Goal: Task Accomplishment & Management: Use online tool/utility

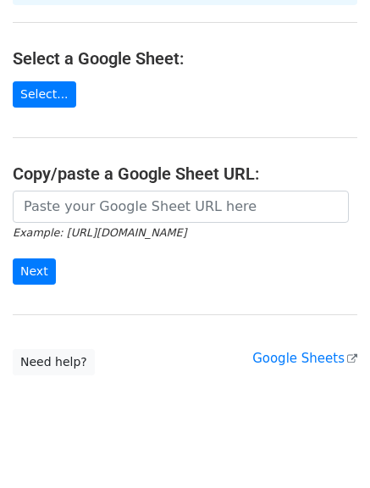
scroll to position [190, 0]
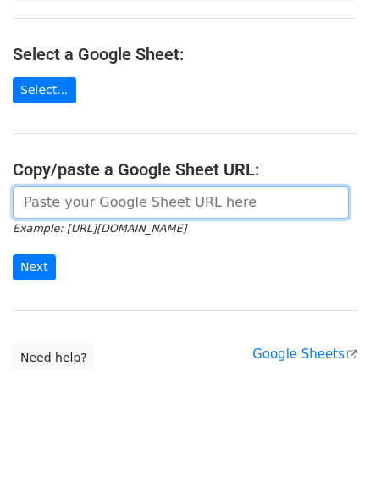
click at [103, 187] on input "url" at bounding box center [181, 203] width 337 height 32
paste input "[URL][DOMAIN_NAME]"
type input "[URL][DOMAIN_NAME]"
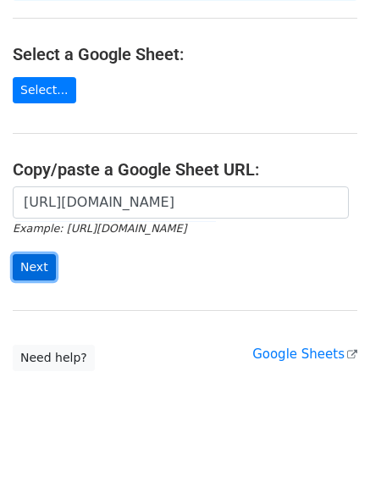
click at [41, 254] on input "Next" at bounding box center [34, 267] width 43 height 26
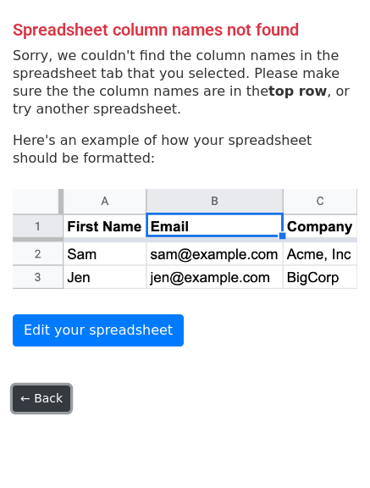
click at [37, 393] on link "← Back" at bounding box center [42, 399] width 58 height 26
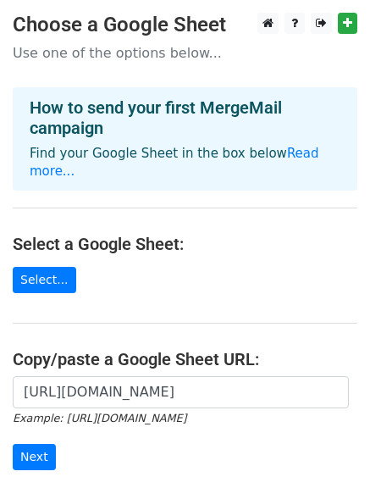
scroll to position [190, 0]
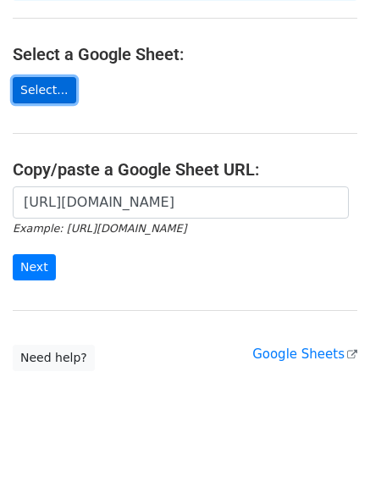
click at [43, 80] on link "Select..." at bounding box center [45, 90] width 64 height 26
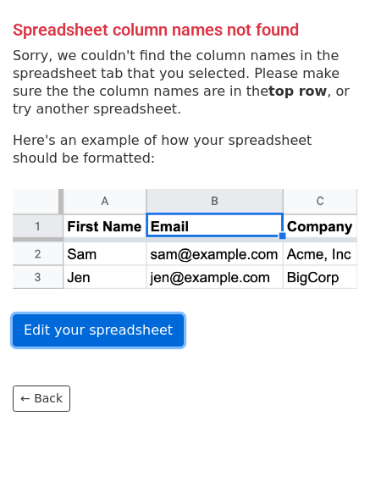
click at [87, 339] on link "Edit your spreadsheet" at bounding box center [98, 331] width 171 height 32
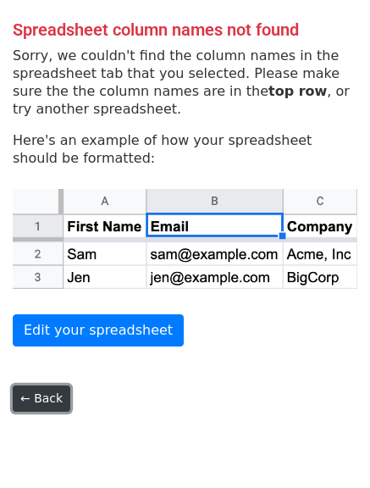
click at [57, 388] on link "← Back" at bounding box center [42, 399] width 58 height 26
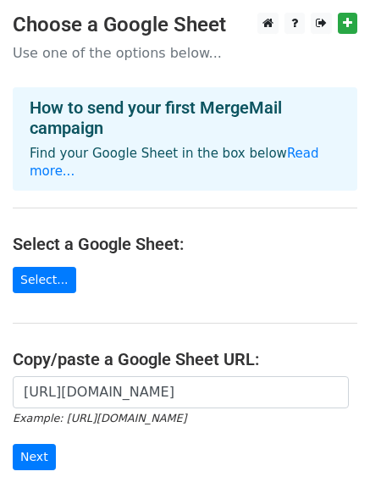
scroll to position [190, 0]
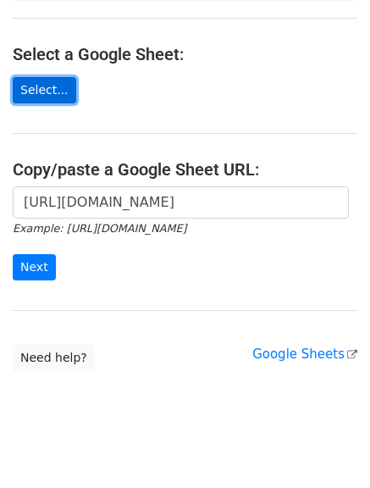
click at [36, 77] on link "Select..." at bounding box center [45, 90] width 64 height 26
click at [33, 77] on link "Select..." at bounding box center [45, 90] width 64 height 26
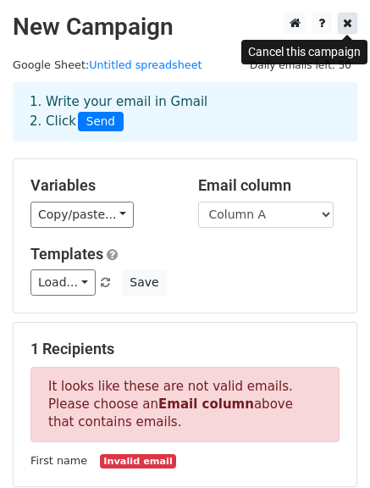
click at [347, 27] on icon at bounding box center [347, 23] width 9 height 12
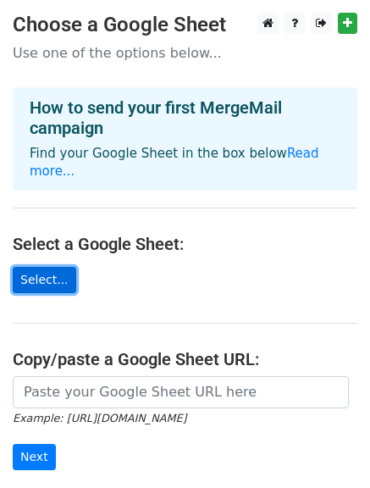
click at [37, 267] on link "Select..." at bounding box center [45, 280] width 64 height 26
click at [39, 275] on link "Select..." at bounding box center [45, 280] width 64 height 26
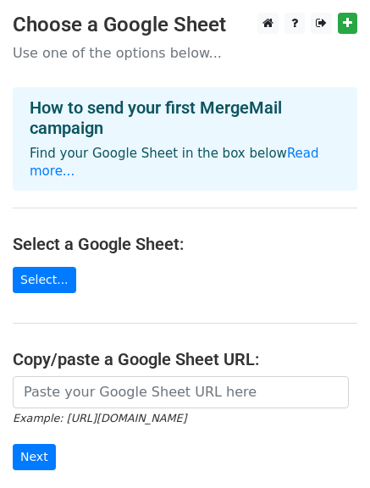
click at [49, 276] on main "Choose a Google Sheet Use one of the options below... How to send your first Me…" at bounding box center [185, 287] width 370 height 549
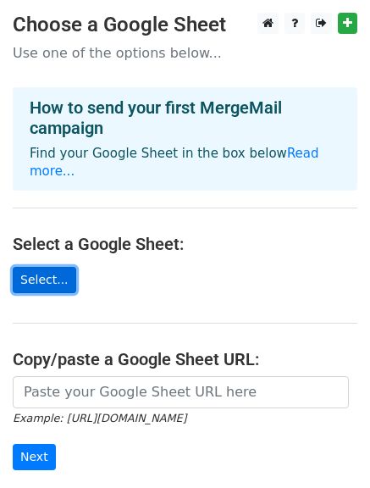
click at [47, 267] on link "Select..." at bounding box center [45, 280] width 64 height 26
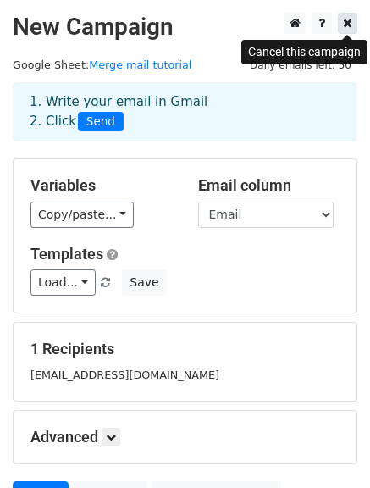
click at [354, 19] on link at bounding box center [347, 23] width 19 height 21
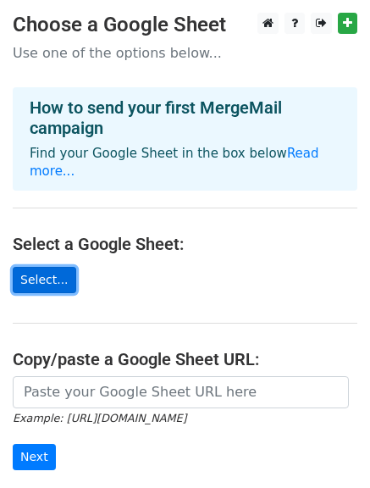
click at [47, 269] on link "Select..." at bounding box center [45, 280] width 64 height 26
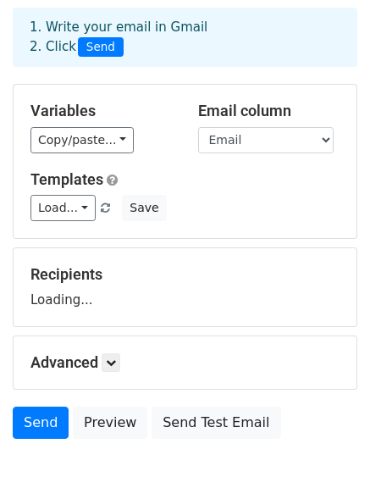
scroll to position [78, 0]
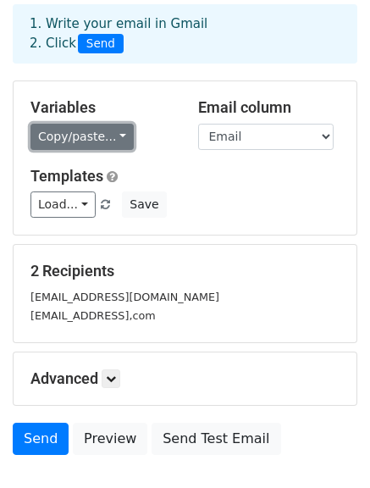
click at [110, 136] on link "Copy/paste..." at bounding box center [82, 137] width 103 height 26
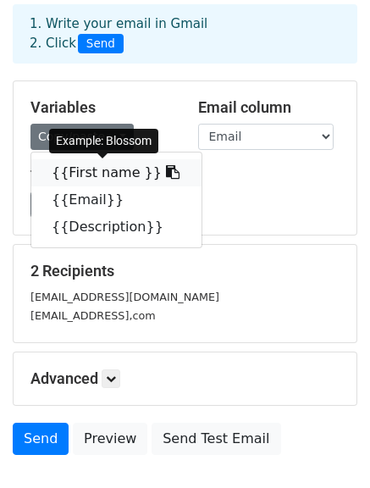
click at [108, 168] on link "{{First name }}" at bounding box center [116, 172] width 170 height 27
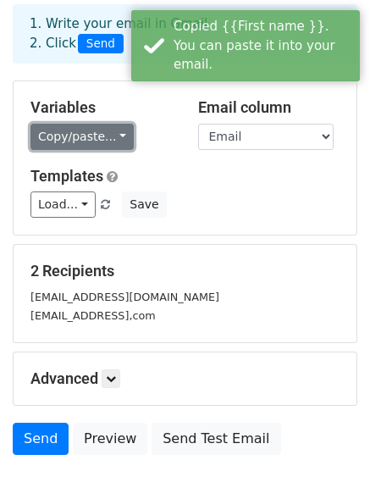
click at [105, 141] on link "Copy/paste..." at bounding box center [82, 137] width 103 height 26
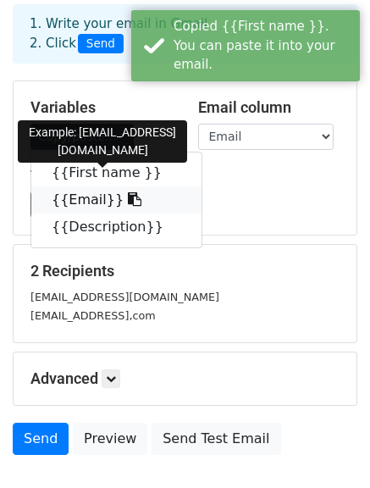
click at [128, 197] on icon at bounding box center [135, 199] width 14 height 14
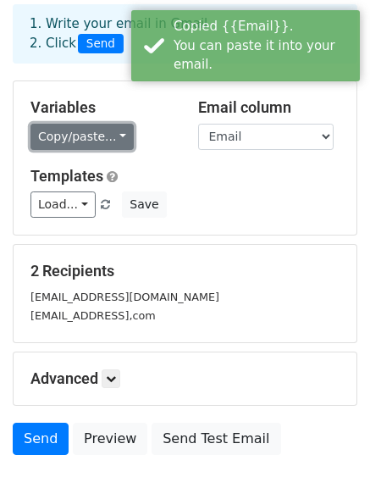
click at [109, 143] on link "Copy/paste..." at bounding box center [82, 137] width 103 height 26
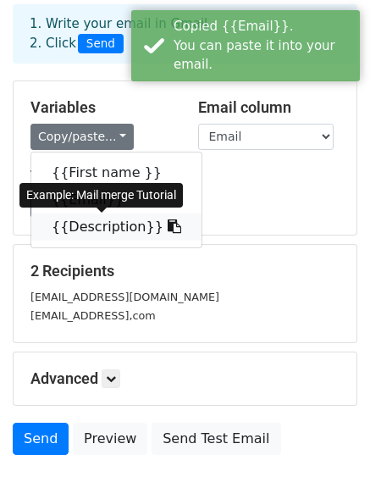
click at [107, 224] on link "{{Description}}" at bounding box center [116, 227] width 170 height 27
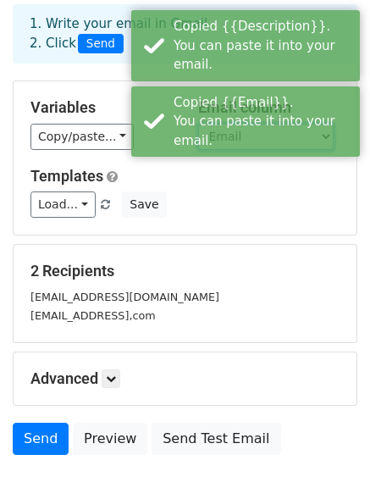
click at [320, 141] on select "First name Email Description" at bounding box center [266, 137] width 136 height 26
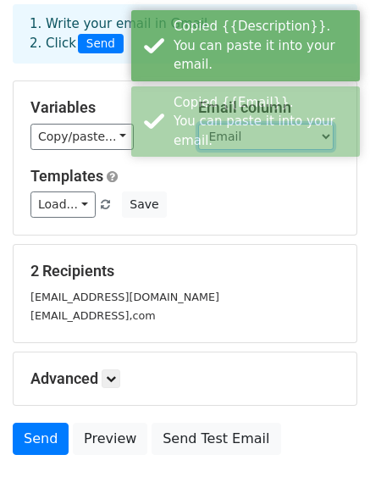
click at [330, 135] on select "First name Email Description" at bounding box center [266, 137] width 136 height 26
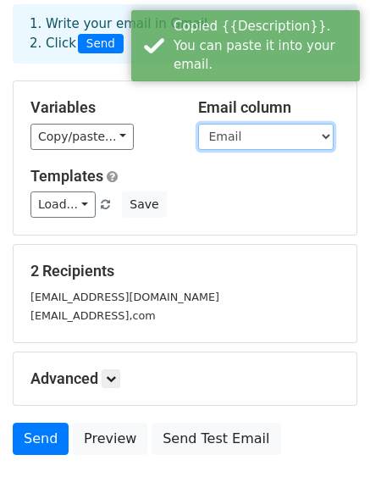
click at [330, 135] on select "First name Email Description" at bounding box center [266, 137] width 136 height 26
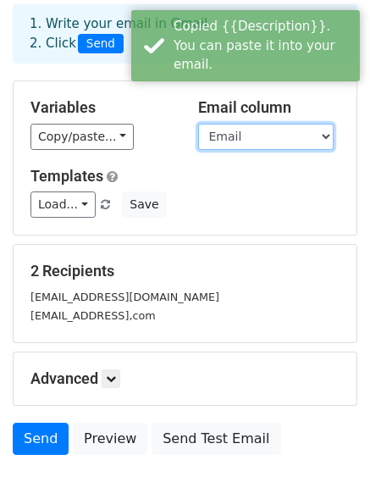
click at [198, 124] on select "First name Email Description" at bounding box center [266, 137] width 136 height 26
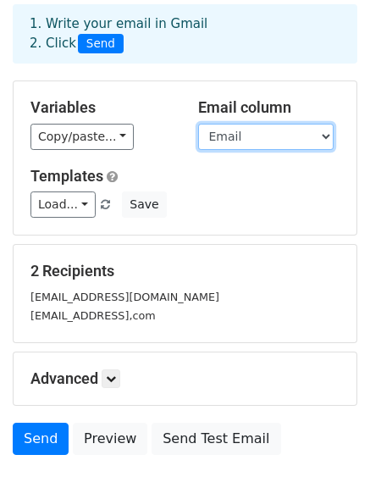
click at [316, 134] on select "First name Email Description" at bounding box center [266, 137] width 136 height 26
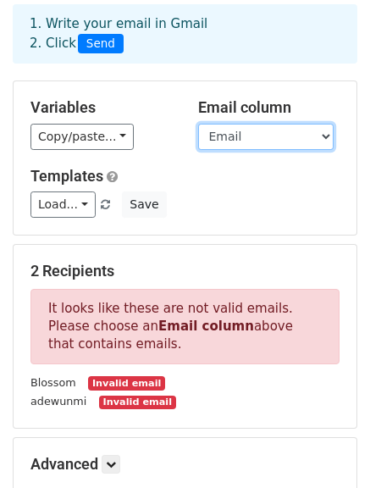
select select "Email"
click at [198, 124] on select "First name Email Description" at bounding box center [266, 137] width 136 height 26
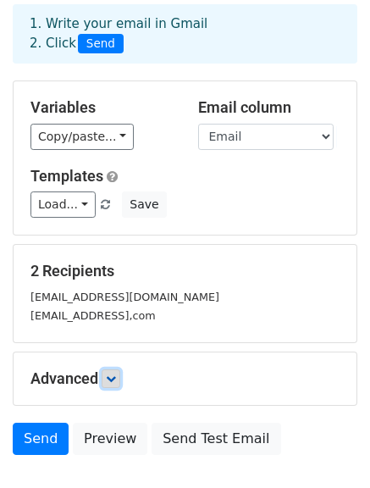
click at [119, 385] on link at bounding box center [111, 379] width 19 height 19
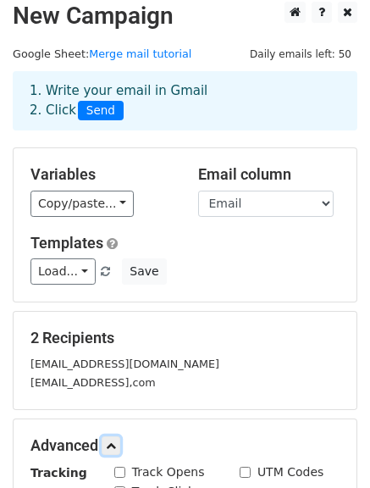
scroll to position [0, 0]
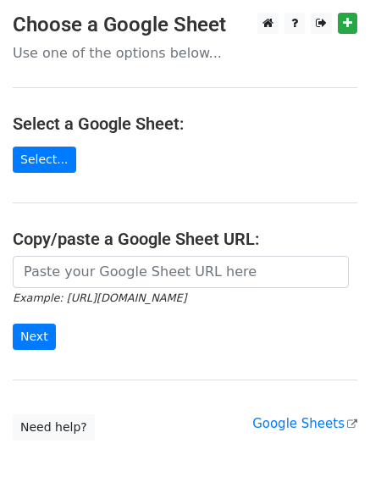
click at [137, 67] on main "Choose a Google Sheet Use one of the options below... Select a Google Sheet: Se…" at bounding box center [185, 227] width 370 height 428
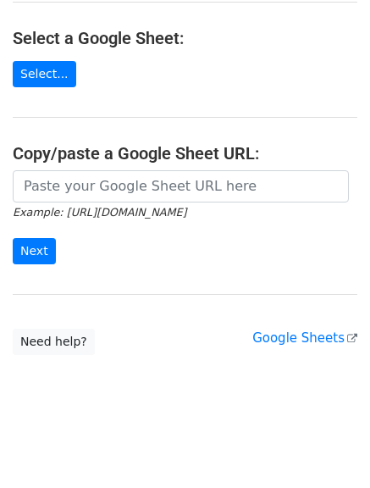
scroll to position [88, 0]
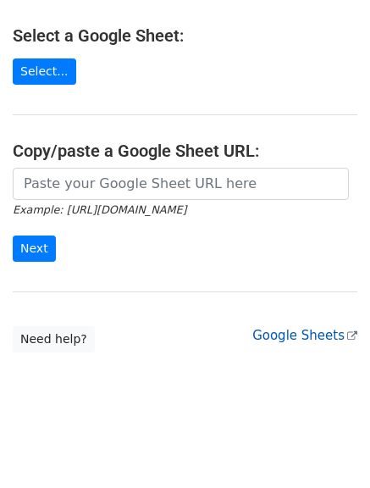
click at [348, 340] on icon at bounding box center [353, 336] width 10 height 10
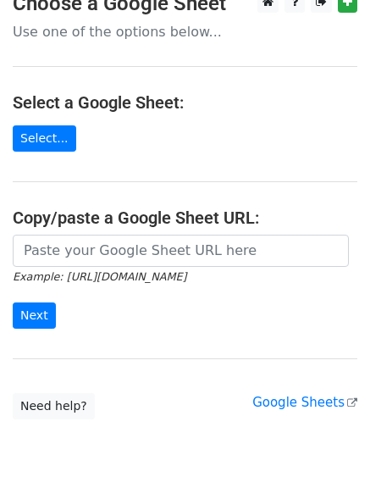
scroll to position [0, 0]
